Goal: Information Seeking & Learning: Learn about a topic

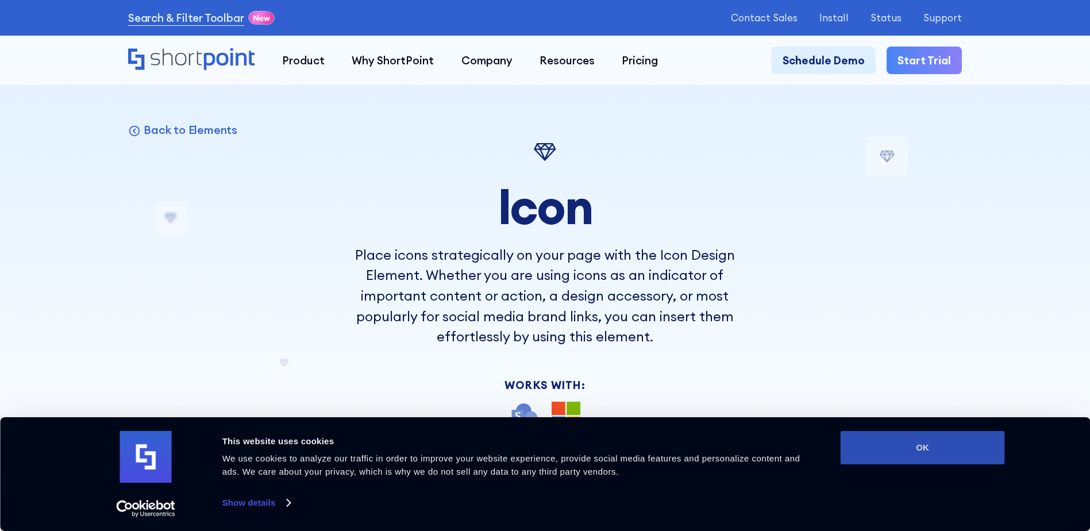
click at [919, 463] on button "OK" at bounding box center [922, 447] width 164 height 33
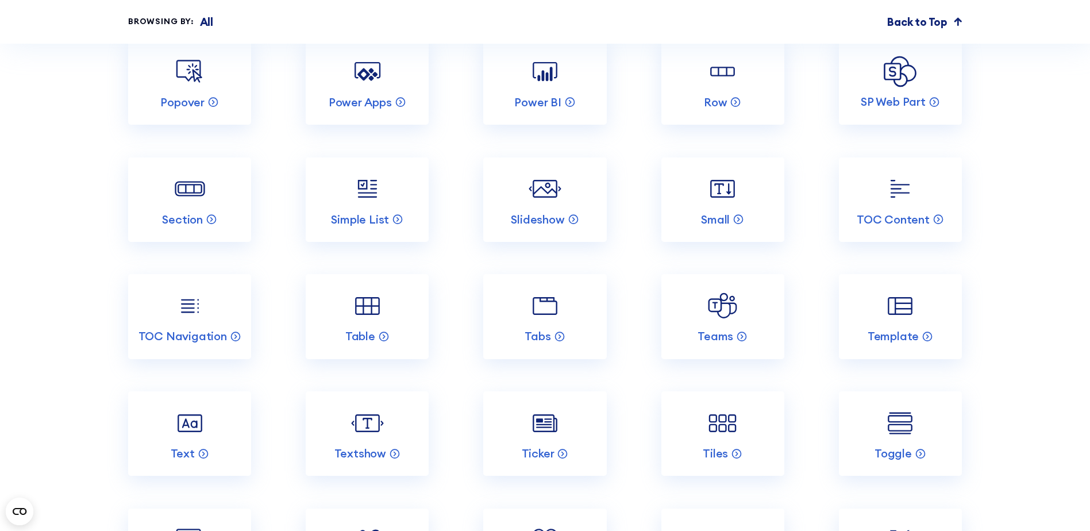
scroll to position [4767, 0]
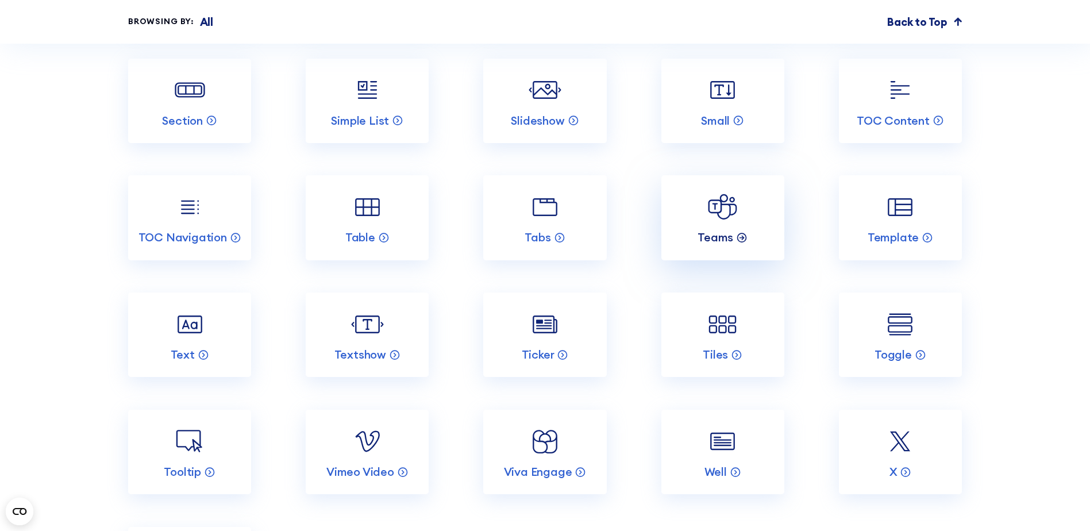
click at [739, 242] on icon at bounding box center [741, 236] width 11 height 11
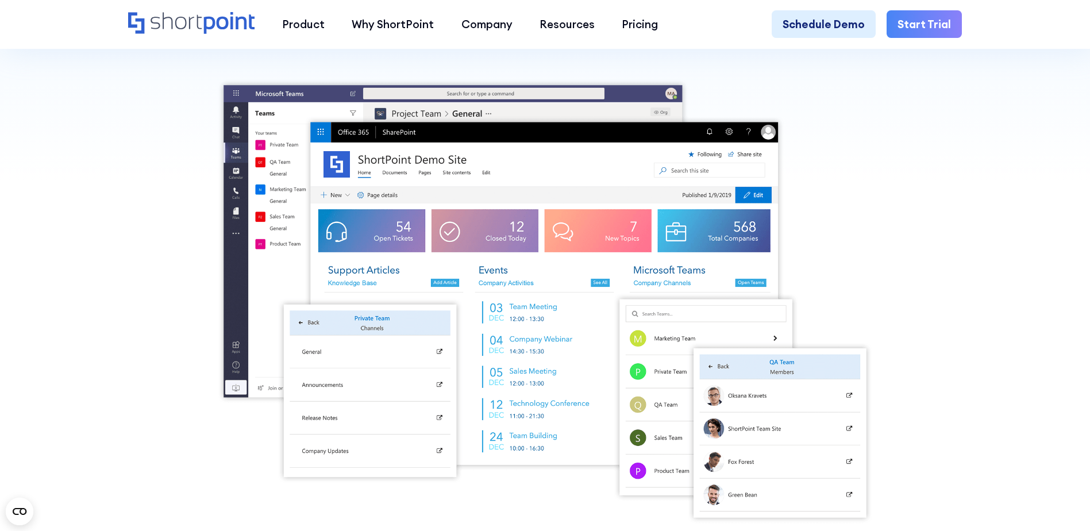
scroll to position [345, 0]
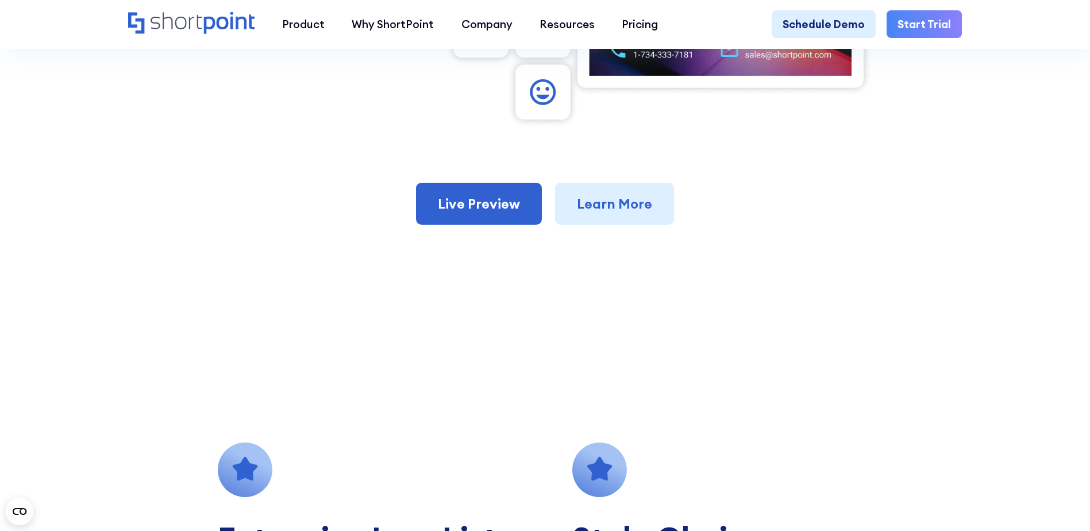
scroll to position [862, 0]
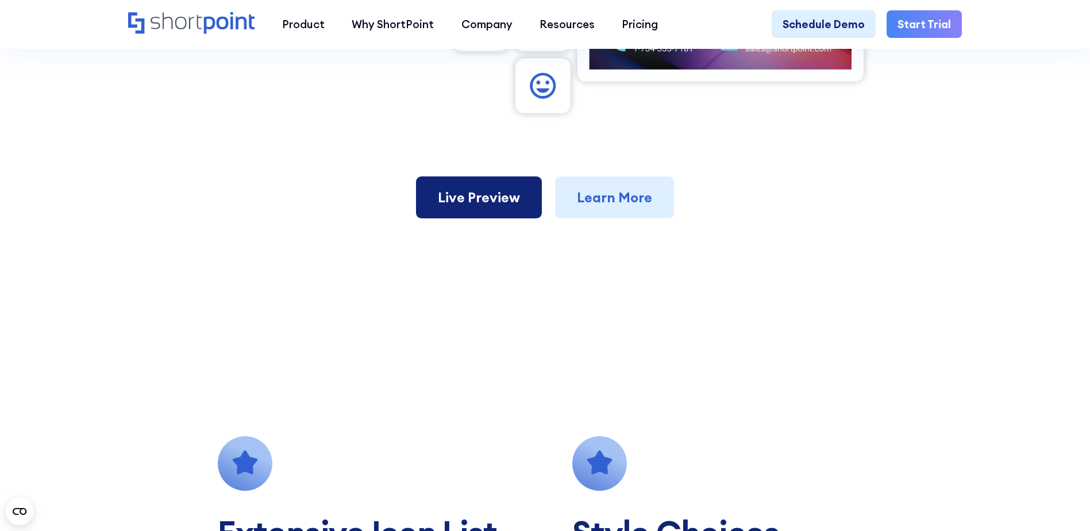
click at [495, 200] on link "Live Preview" at bounding box center [479, 197] width 126 height 43
